Goal: Use online tool/utility: Utilize a website feature to perform a specific function

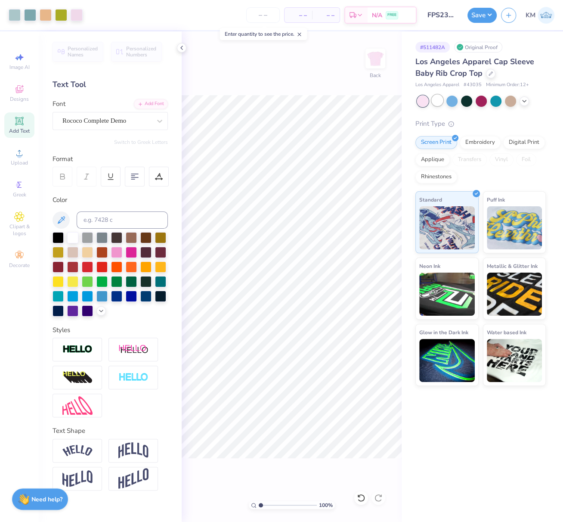
click at [441, 99] on div at bounding box center [437, 100] width 11 height 11
click at [488, 18] on button "Save" at bounding box center [481, 13] width 29 height 15
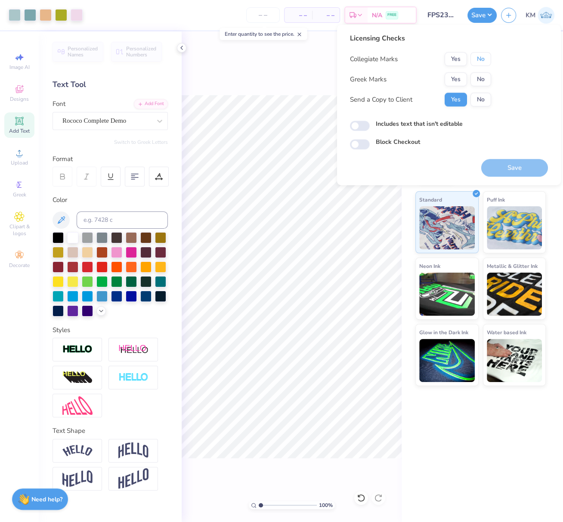
drag, startPoint x: 483, startPoint y: 64, endPoint x: 475, endPoint y: 67, distance: 8.6
click at [483, 64] on button "No" at bounding box center [480, 59] width 21 height 14
click at [460, 78] on button "Yes" at bounding box center [456, 79] width 22 height 14
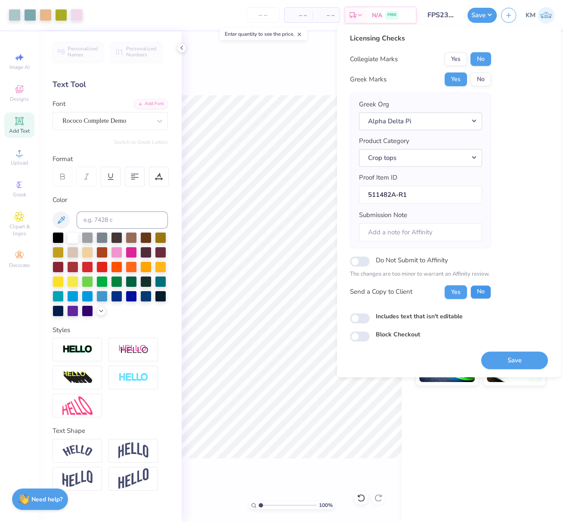
click at [484, 293] on button "No" at bounding box center [480, 292] width 21 height 14
click at [516, 356] on button "Save" at bounding box center [514, 360] width 67 height 18
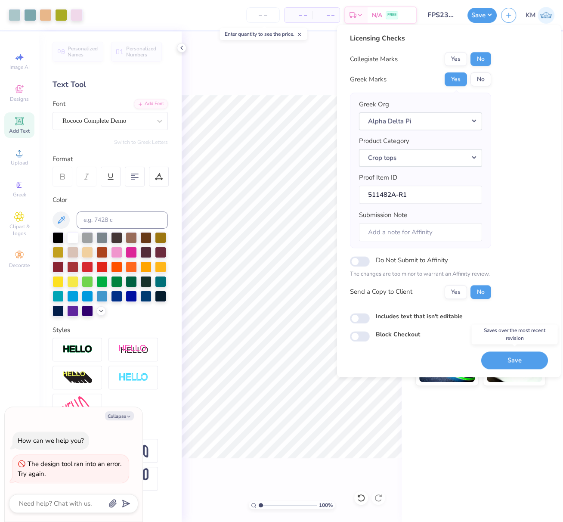
drag, startPoint x: 515, startPoint y: 358, endPoint x: 516, endPoint y: 363, distance: 4.8
click at [515, 359] on button "Save" at bounding box center [514, 360] width 67 height 18
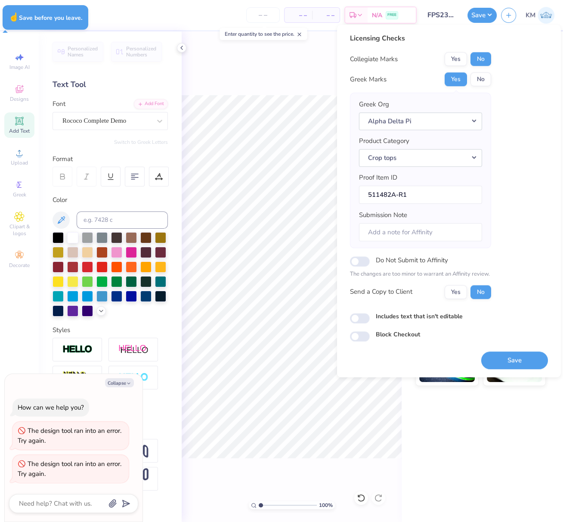
type textarea "x"
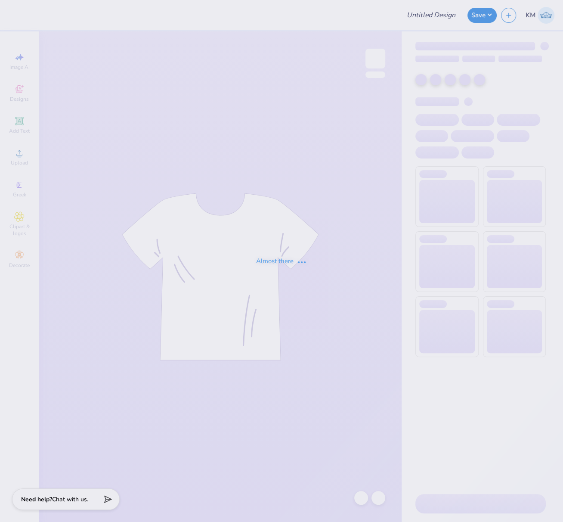
type input "FPS239838"
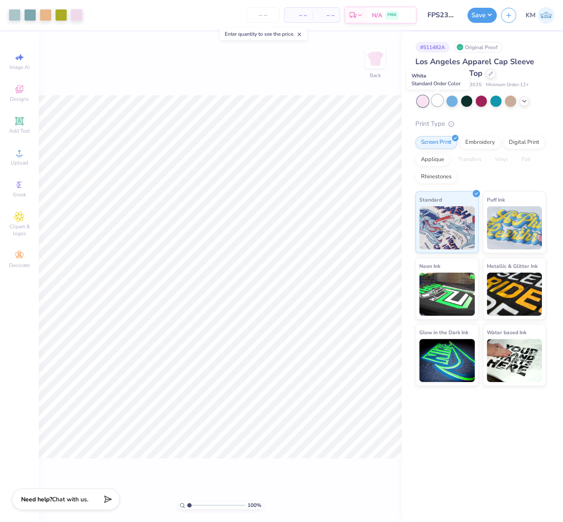
click at [435, 102] on div at bounding box center [437, 100] width 11 height 11
click at [380, 299] on icon at bounding box center [380, 298] width 6 height 7
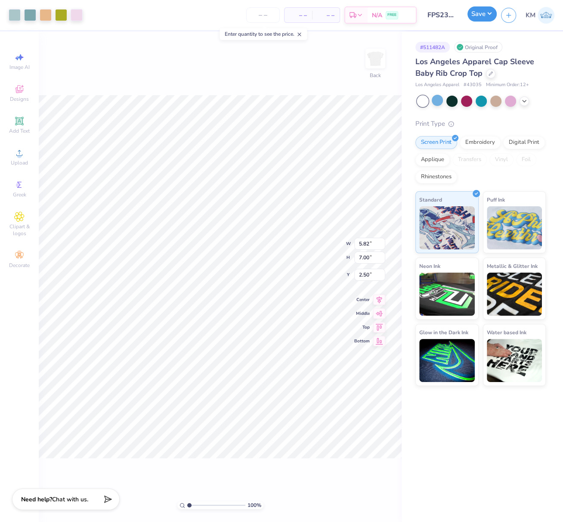
click at [487, 14] on button "Save" at bounding box center [481, 13] width 29 height 15
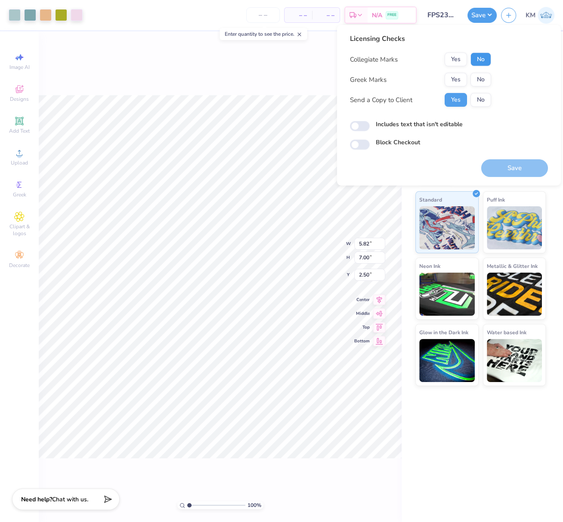
click at [482, 59] on button "No" at bounding box center [480, 60] width 21 height 14
click at [460, 76] on button "Yes" at bounding box center [456, 80] width 22 height 14
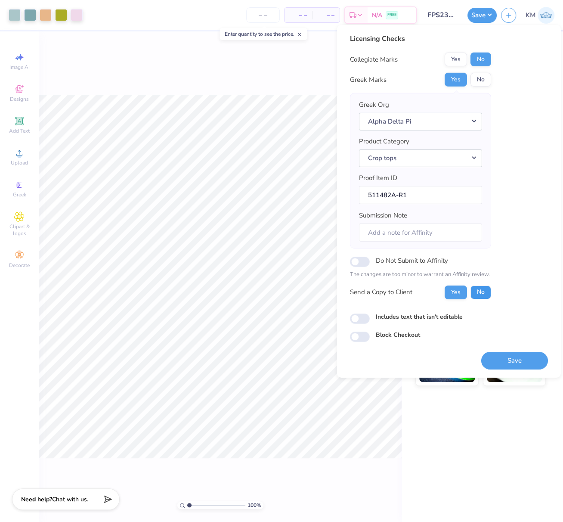
click at [481, 287] on button "No" at bounding box center [480, 292] width 21 height 14
click at [510, 359] on button "Save" at bounding box center [514, 360] width 67 height 18
